Goal: Book appointment/travel/reservation

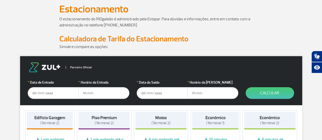
scroll to position [51, 0]
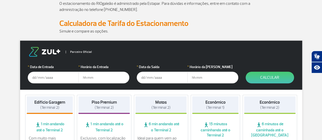
click at [42, 77] on input "text" at bounding box center [53, 78] width 51 height 12
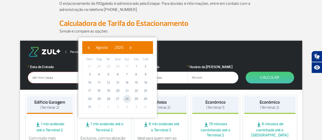
click at [126, 97] on span "28" at bounding box center [127, 99] width 8 height 8
type input "[DATE]"
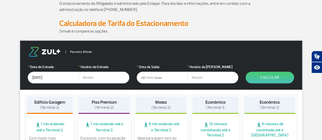
click at [109, 79] on input "text" at bounding box center [103, 78] width 51 height 12
type input "18:00"
click at [151, 76] on input "text" at bounding box center [162, 78] width 51 height 12
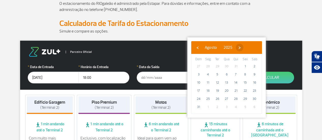
click at [243, 46] on span "›" at bounding box center [240, 48] width 8 height 8
click at [208, 67] on span "1" at bounding box center [208, 66] width 8 height 8
type input "[DATE]"
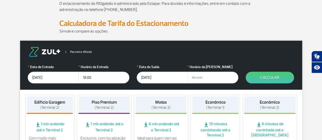
click at [199, 81] on input "text" at bounding box center [212, 78] width 51 height 12
type input "21:00"
click at [268, 75] on button "Calcular" at bounding box center [270, 78] width 48 height 12
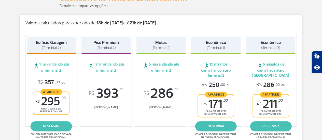
scroll to position [102, 0]
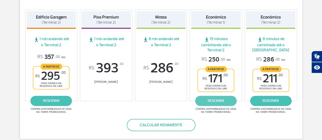
click at [211, 102] on link "reservar" at bounding box center [216, 101] width 42 height 10
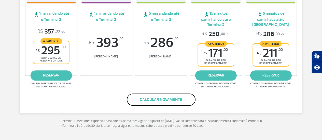
click at [172, 99] on button "Calcular novamente" at bounding box center [161, 100] width 69 height 12
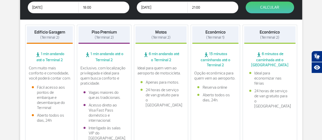
scroll to position [85, 0]
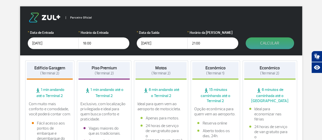
click at [272, 44] on button "Calcular" at bounding box center [270, 43] width 48 height 12
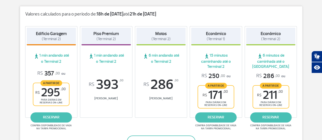
scroll to position [111, 0]
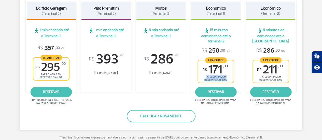
drag, startPoint x: 206, startPoint y: 77, endPoint x: 223, endPoint y: 83, distance: 17.3
click at [225, 80] on span "para diárias em reservas on-line" at bounding box center [215, 79] width 27 height 6
click at [219, 89] on link "reservar" at bounding box center [216, 92] width 42 height 10
